Goal: Find specific page/section: Find specific page/section

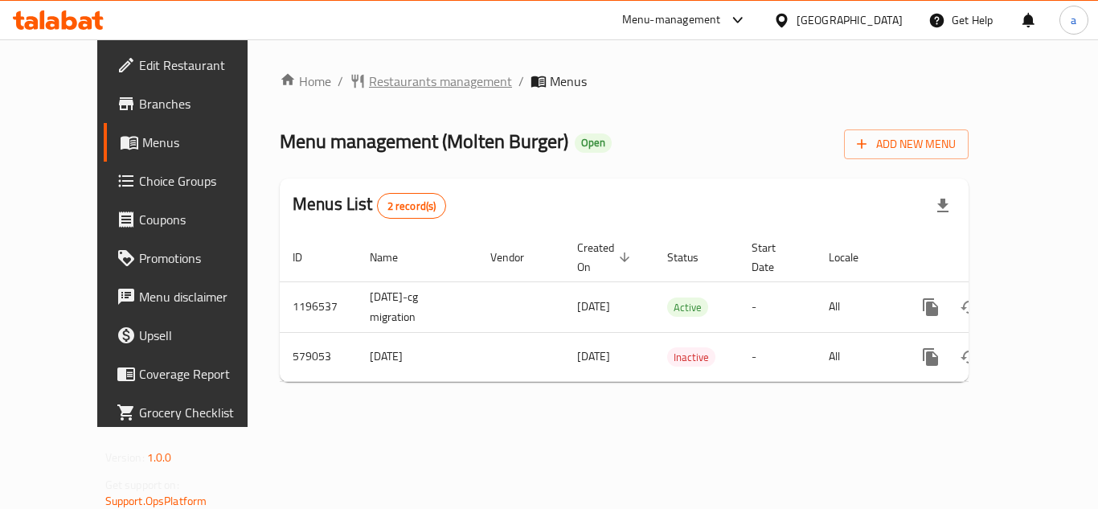
click at [412, 79] on span "Restaurants management" at bounding box center [440, 81] width 143 height 19
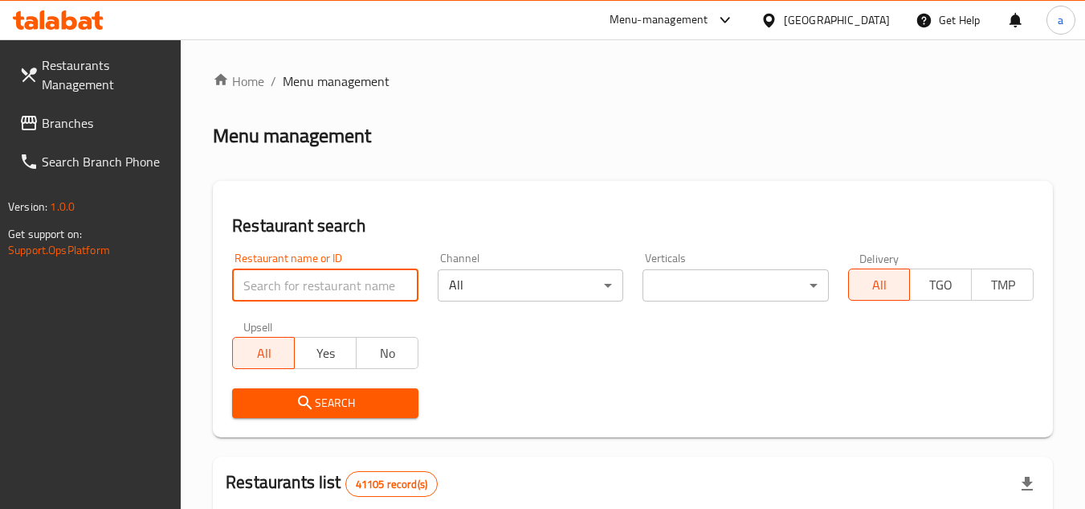
click at [331, 283] on input "search" at bounding box center [325, 285] width 186 height 32
paste input "636808"
type input "636808"
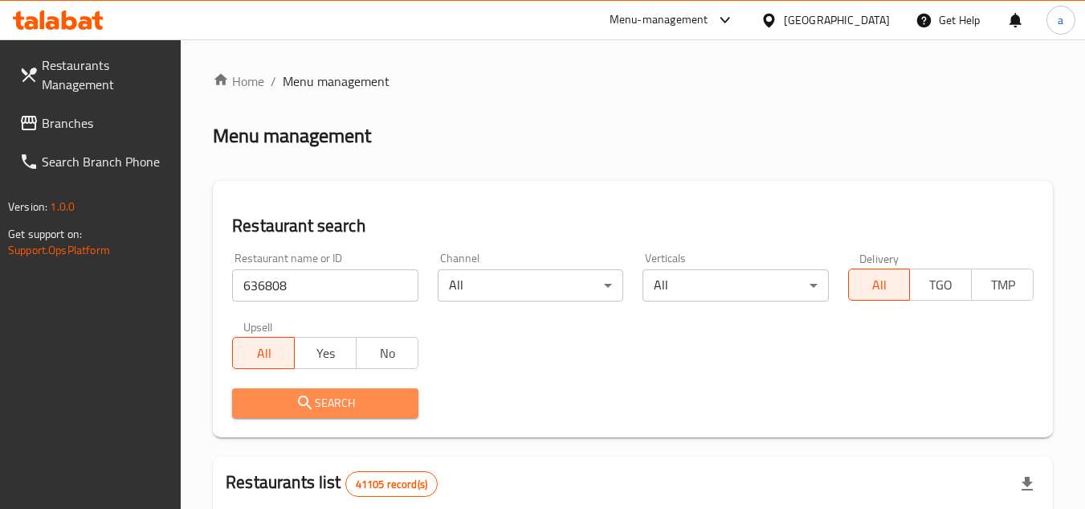
click at [382, 395] on span "Search" at bounding box center [325, 403] width 160 height 20
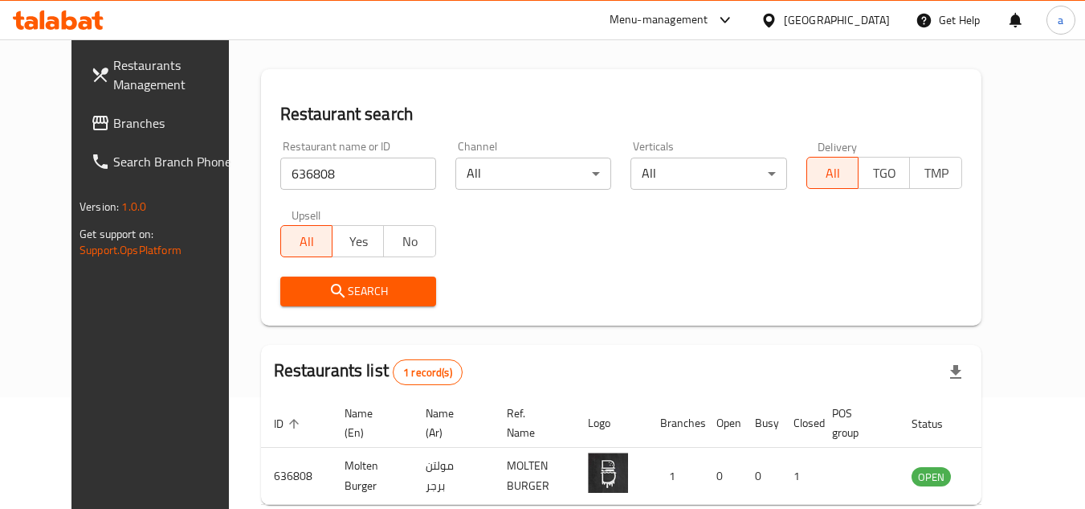
scroll to position [34, 0]
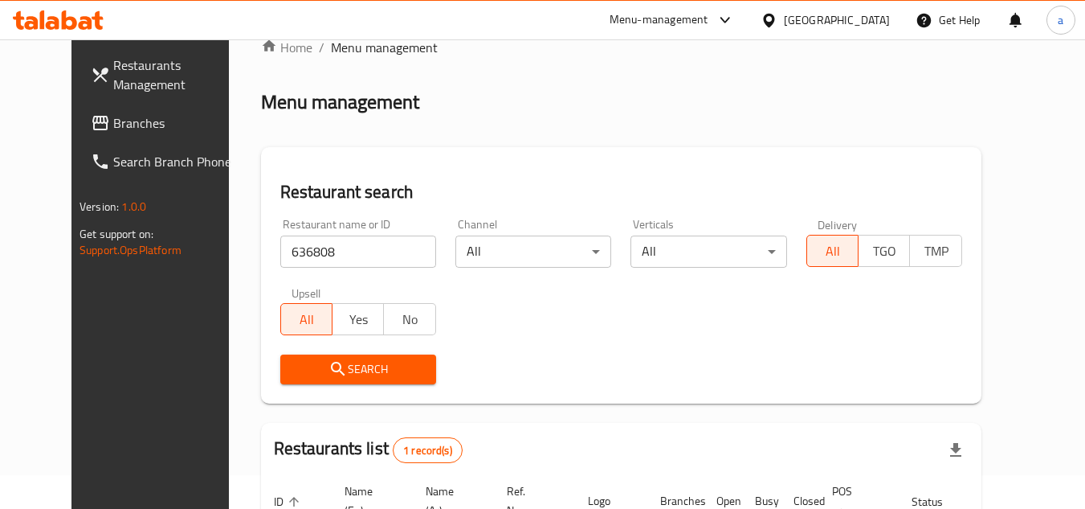
click at [861, 19] on div "[GEOGRAPHIC_DATA]" at bounding box center [837, 20] width 106 height 18
click at [486, 89] on div "Menu management" at bounding box center [621, 102] width 721 height 26
click at [113, 115] on span "Branches" at bounding box center [176, 122] width 127 height 19
